Goal: Transaction & Acquisition: Purchase product/service

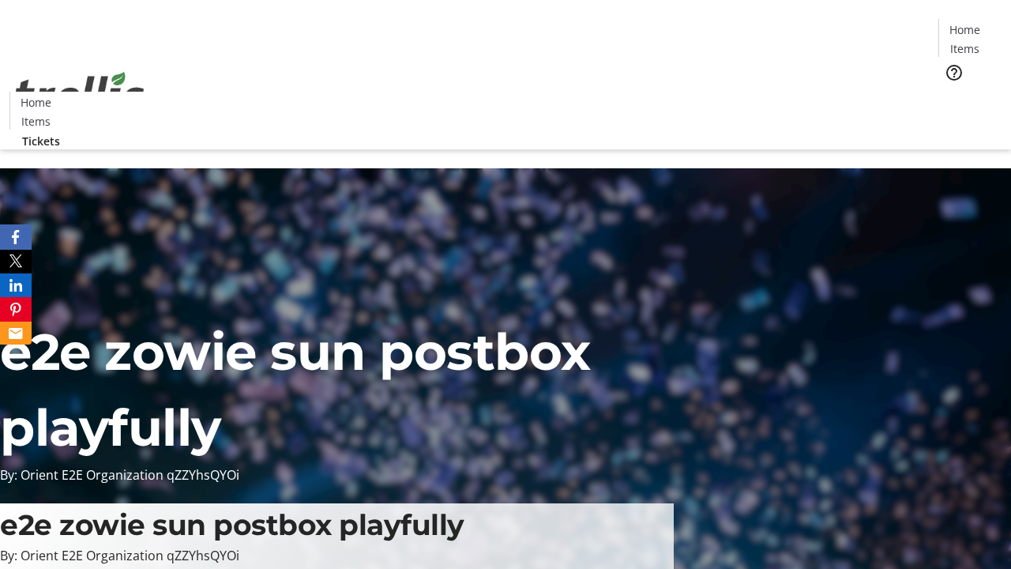
click at [951, 92] on span "Tickets" at bounding box center [970, 100] width 38 height 17
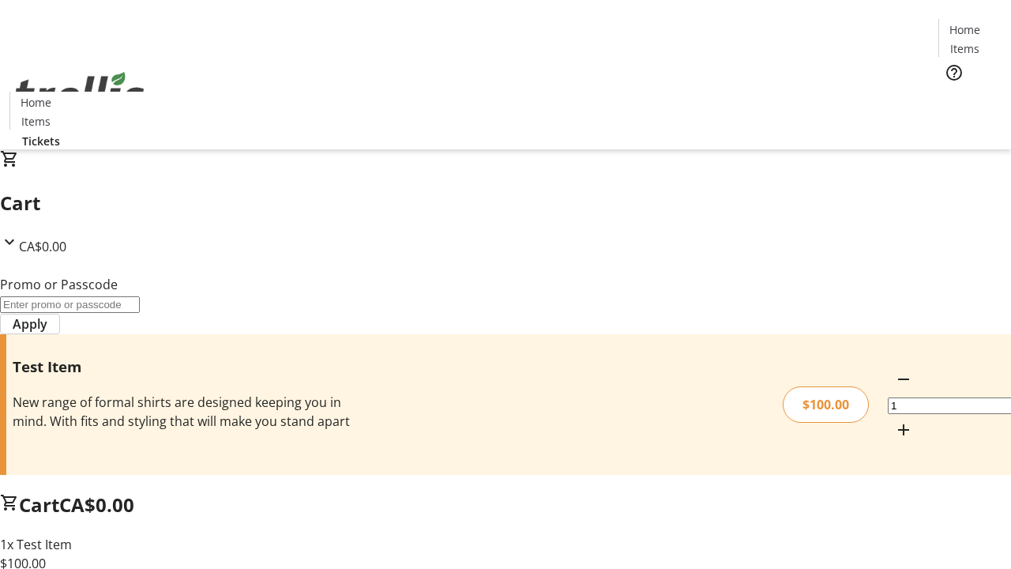
type input "FLAT"
